Goal: Information Seeking & Learning: Learn about a topic

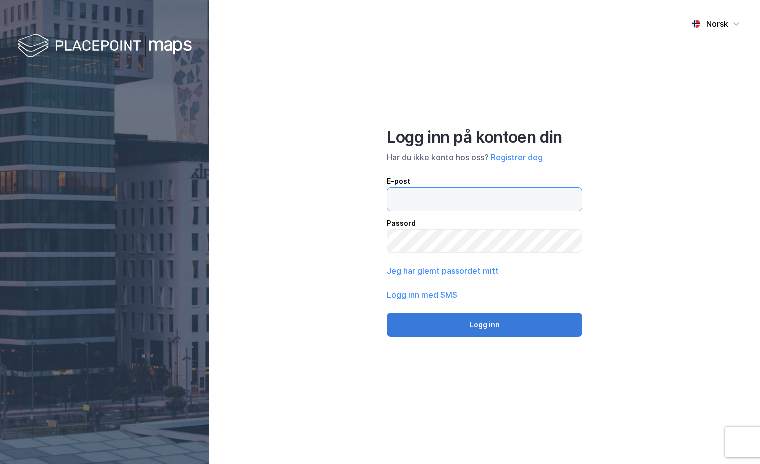
type input "[PERSON_NAME][EMAIL_ADDRESS][DOMAIN_NAME]"
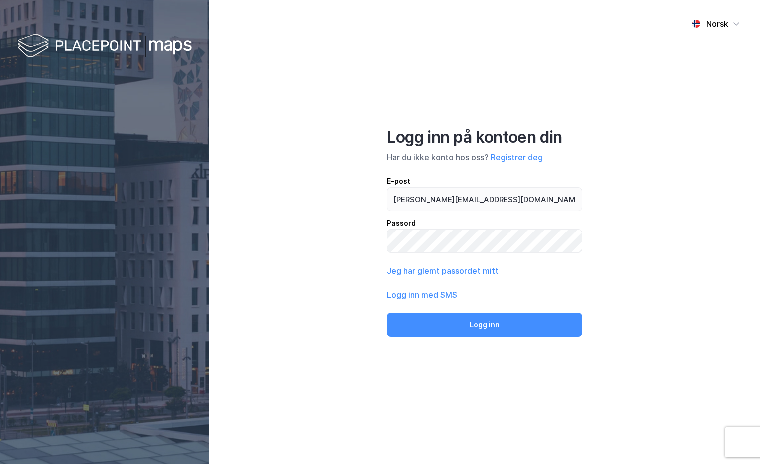
click at [456, 331] on button "Logg inn" at bounding box center [484, 325] width 195 height 24
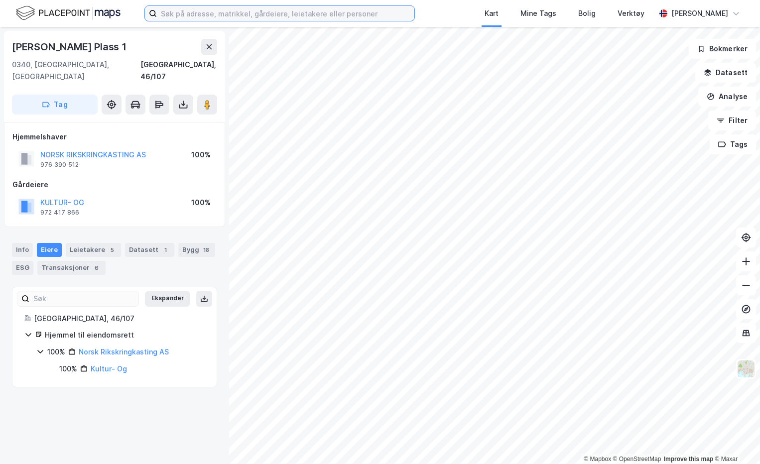
click at [192, 13] on input at bounding box center [286, 13] width 258 height 15
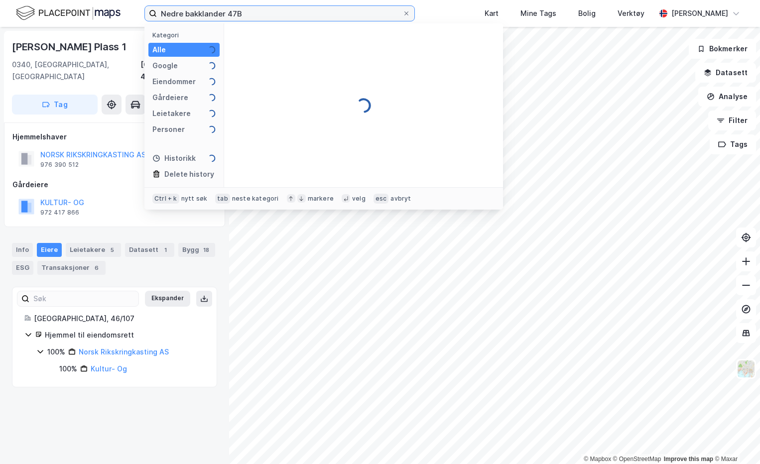
type input "Nedre bakklander 47B"
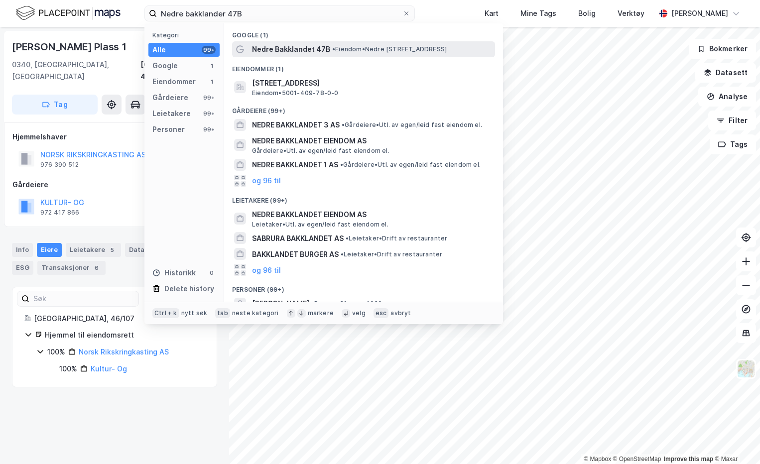
click at [266, 49] on span "Nedre Bakklandet 47B" at bounding box center [291, 49] width 78 height 12
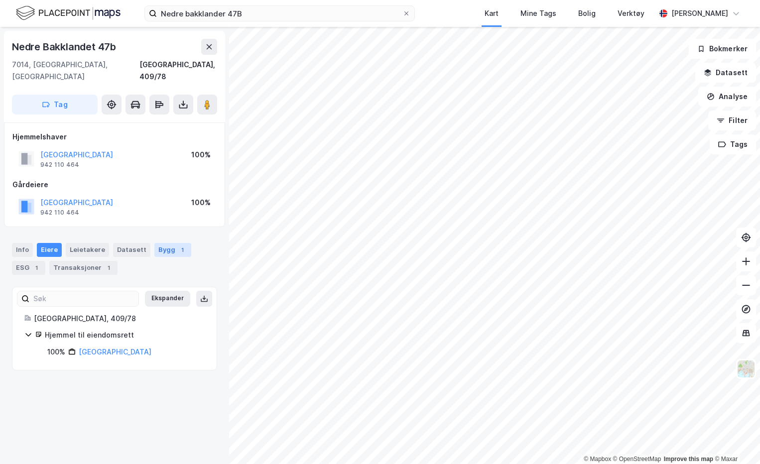
click at [160, 243] on div "Bygg 1" at bounding box center [172, 250] width 37 height 14
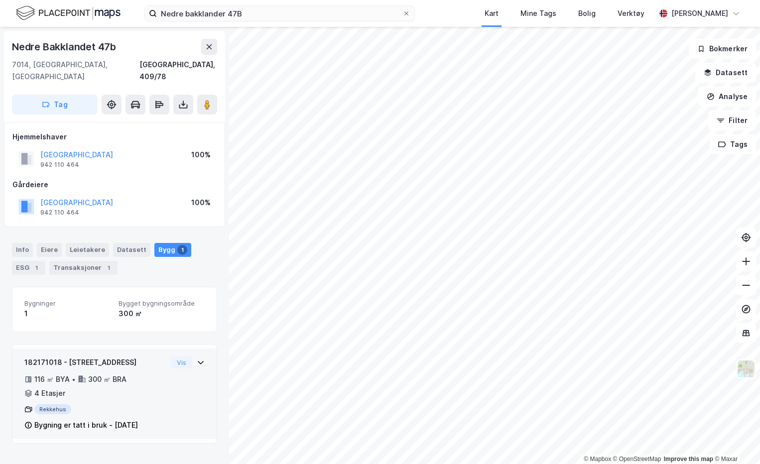
click at [126, 419] on div "Bygning er tatt i bruk - [DATE]" at bounding box center [86, 425] width 104 height 12
